Goal: Use online tool/utility: Utilize a website feature to perform a specific function

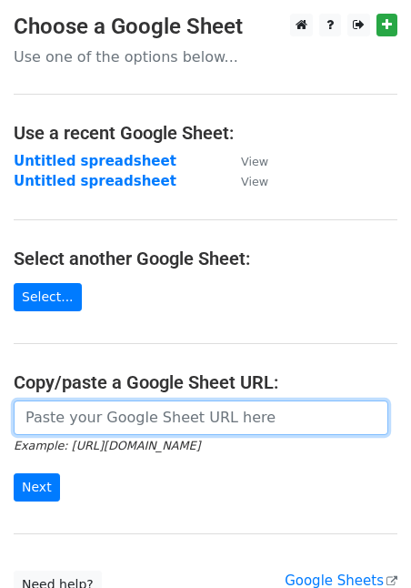
click at [72, 417] on input "url" at bounding box center [201, 417] width 375 height 35
paste input "https://docs.google.com/spreadsheets/d/1UZiG5Sh_ecT0OkvgsMPi-XACWCTSHi72oASnjja…"
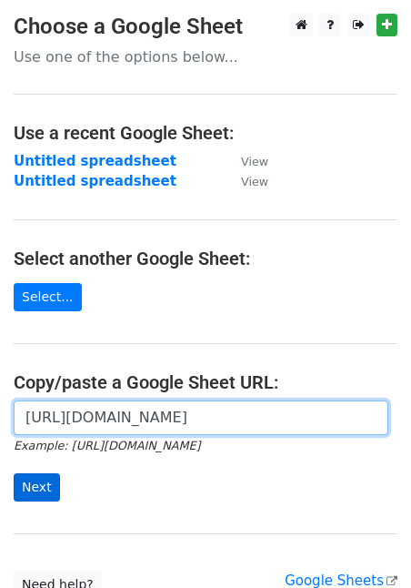
type input "https://docs.google.com/spreadsheets/d/1UZiG5Sh_ecT0OkvgsMPi-XACWCTSHi72oASnjja…"
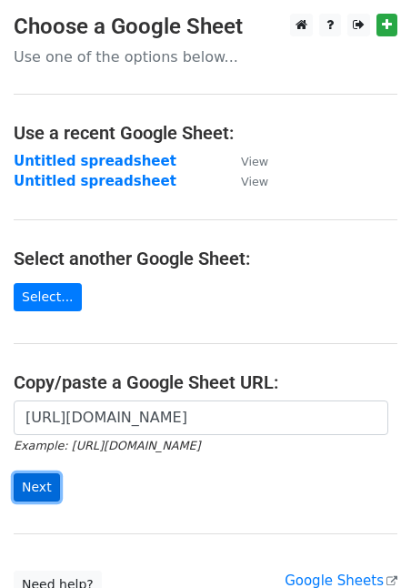
click at [36, 486] on input "Next" at bounding box center [37, 487] width 46 height 28
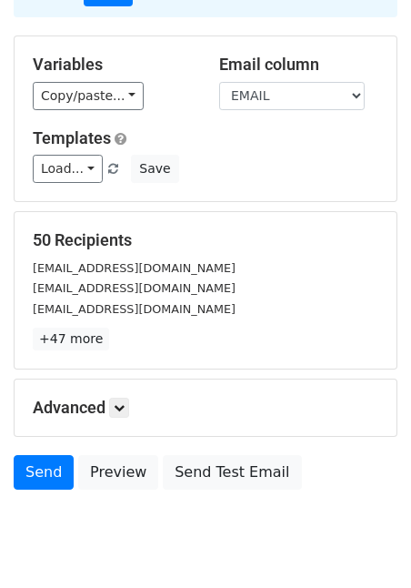
scroll to position [179, 0]
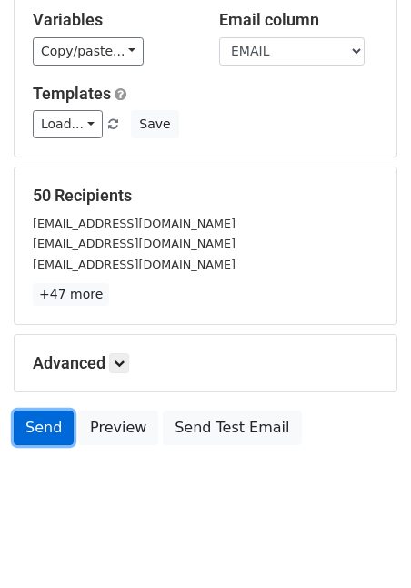
click at [34, 426] on link "Send" at bounding box center [44, 427] width 60 height 35
